Goal: Task Accomplishment & Management: Use online tool/utility

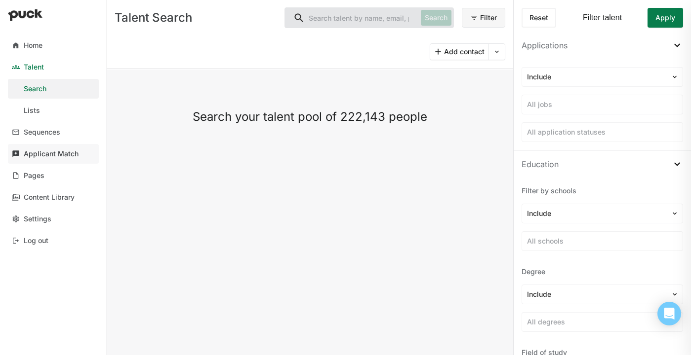
click at [68, 147] on link "Applicant Match" at bounding box center [53, 154] width 91 height 20
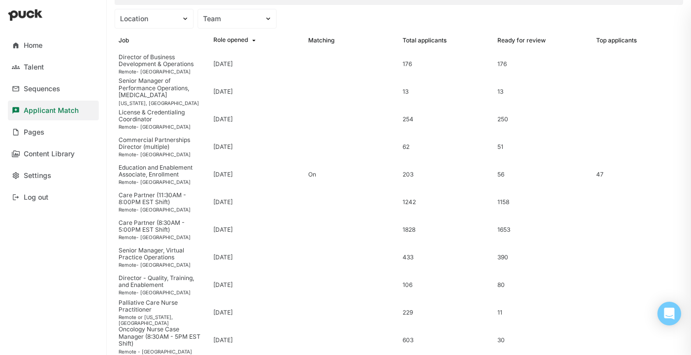
scroll to position [9, 0]
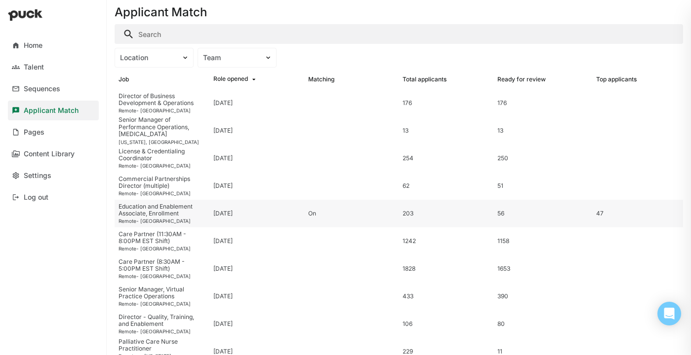
click at [204, 210] on div "Education and Enablement Associate, Enrollment" at bounding box center [161, 210] width 87 height 14
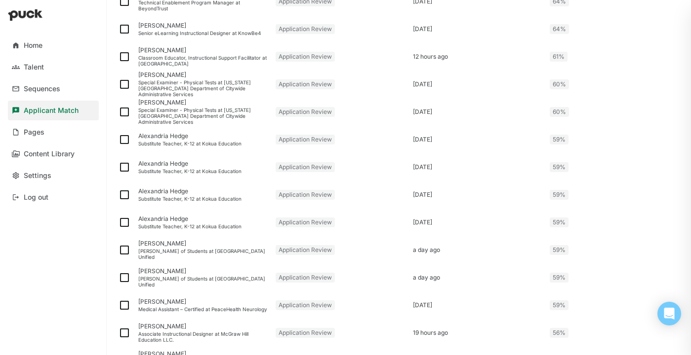
scroll to position [2126, 0]
